Goal: Task Accomplishment & Management: Complete application form

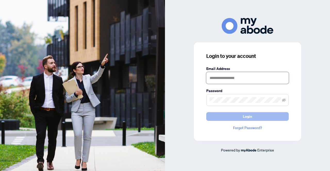
type input "**********"
click at [247, 118] on span "Login" at bounding box center [247, 117] width 9 height 8
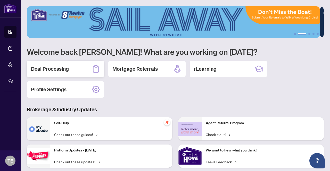
click at [51, 71] on h2 "Deal Processing" at bounding box center [50, 68] width 38 height 7
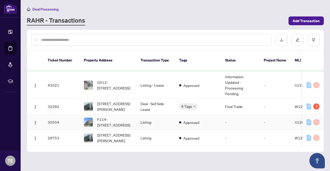
scroll to position [232, 0]
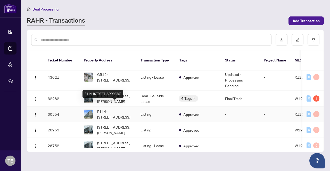
click at [117, 109] on span "F114-[STREET_ADDRESS]" at bounding box center [114, 114] width 35 height 11
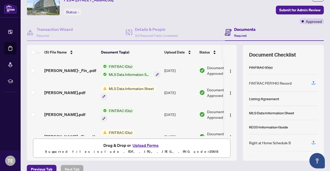
click at [142, 145] on button "Upload Forms" at bounding box center [145, 145] width 29 height 7
click at [141, 145] on button "Upload Forms" at bounding box center [145, 145] width 29 height 7
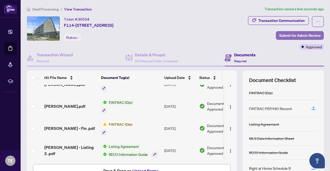
click at [287, 36] on span "Submit for Admin Review" at bounding box center [299, 35] width 41 height 8
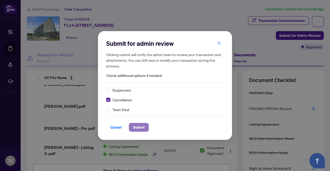
click at [139, 129] on span "Submit" at bounding box center [139, 127] width 12 height 8
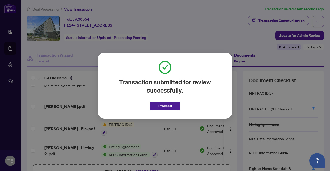
click at [165, 107] on span "Proceed" at bounding box center [165, 106] width 14 height 8
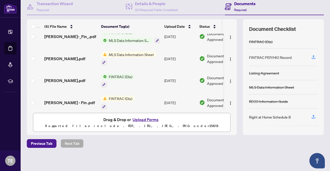
scroll to position [55, 0]
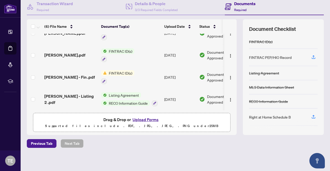
click at [121, 70] on span "FINTRAC ID(s)" at bounding box center [121, 73] width 28 height 6
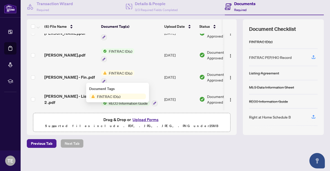
click at [102, 96] on span "FINTRAC ID(s)" at bounding box center [109, 97] width 28 height 6
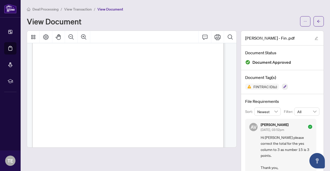
scroll to position [919, 0]
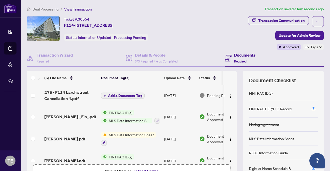
click at [134, 136] on span "MLS Data Information Sheet" at bounding box center [131, 135] width 49 height 6
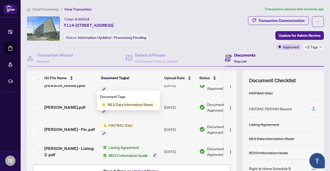
scroll to position [55, 0]
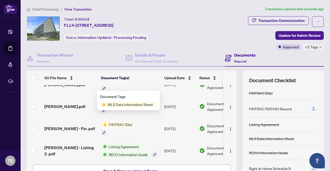
click at [123, 106] on span "MLS Data Information Sheet" at bounding box center [130, 105] width 49 height 6
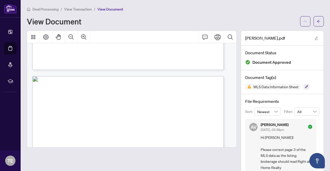
scroll to position [1144, 0]
